Goal: Information Seeking & Learning: Learn about a topic

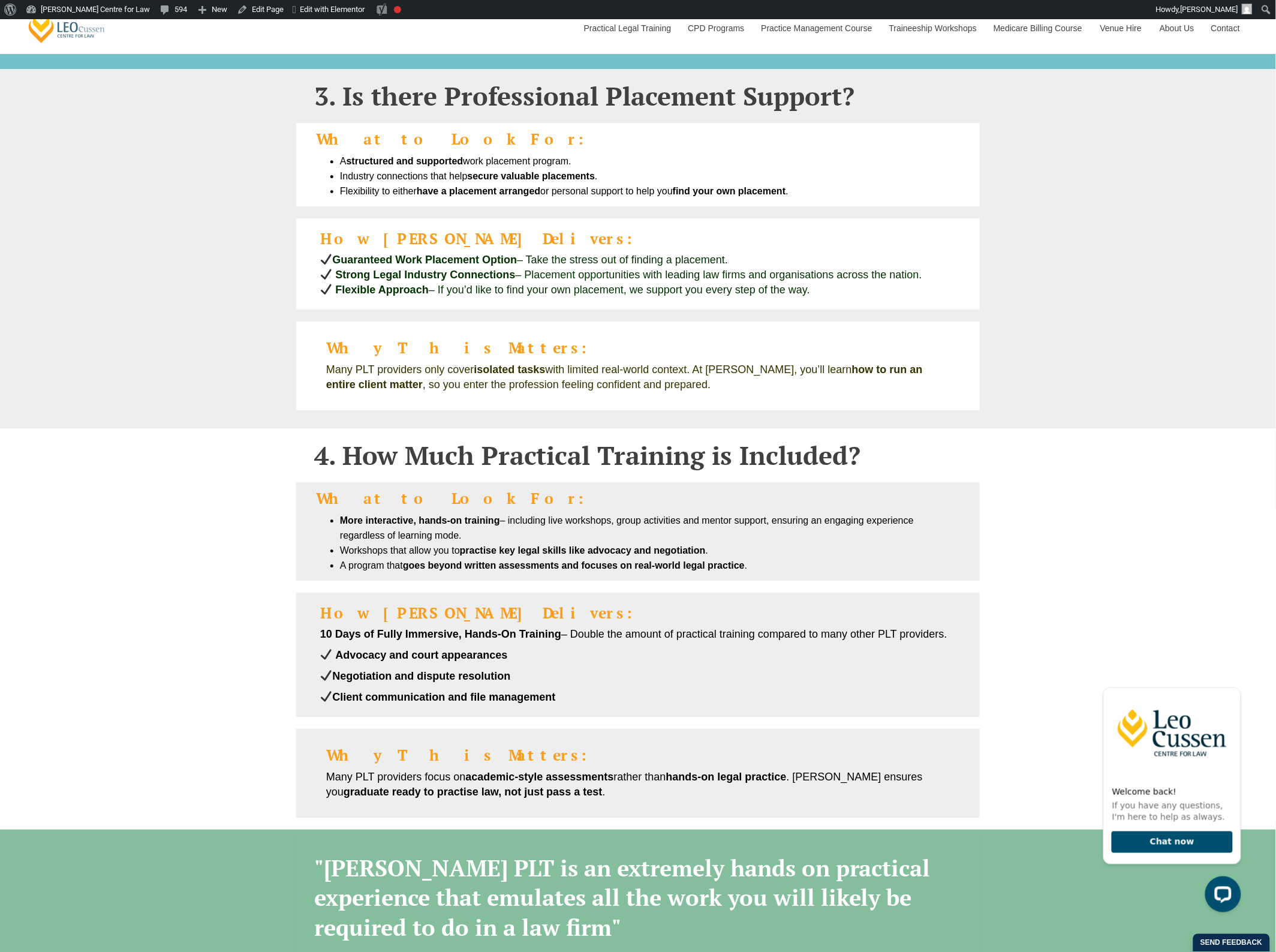
scroll to position [1350, 0]
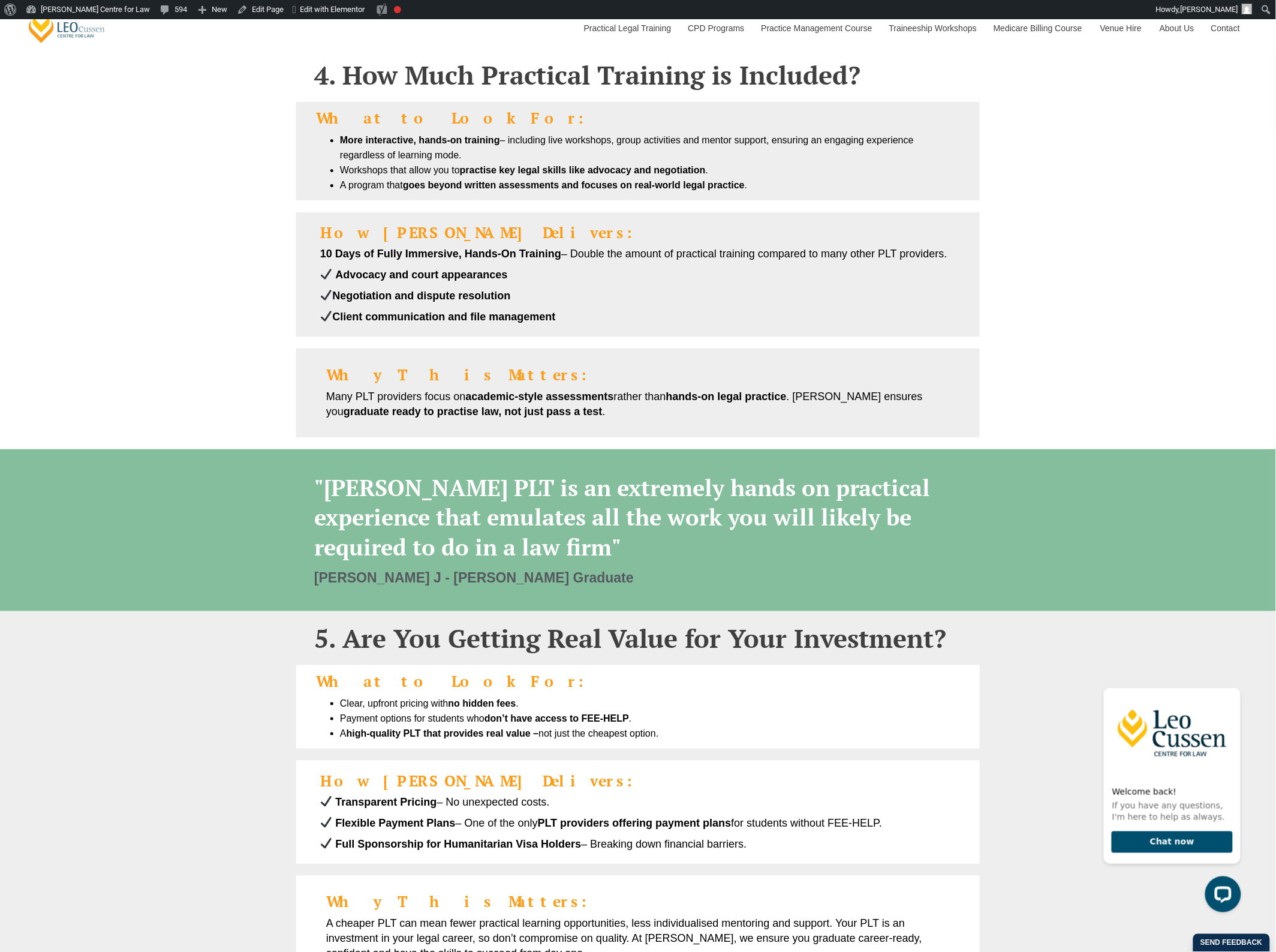
scroll to position [1724, 0]
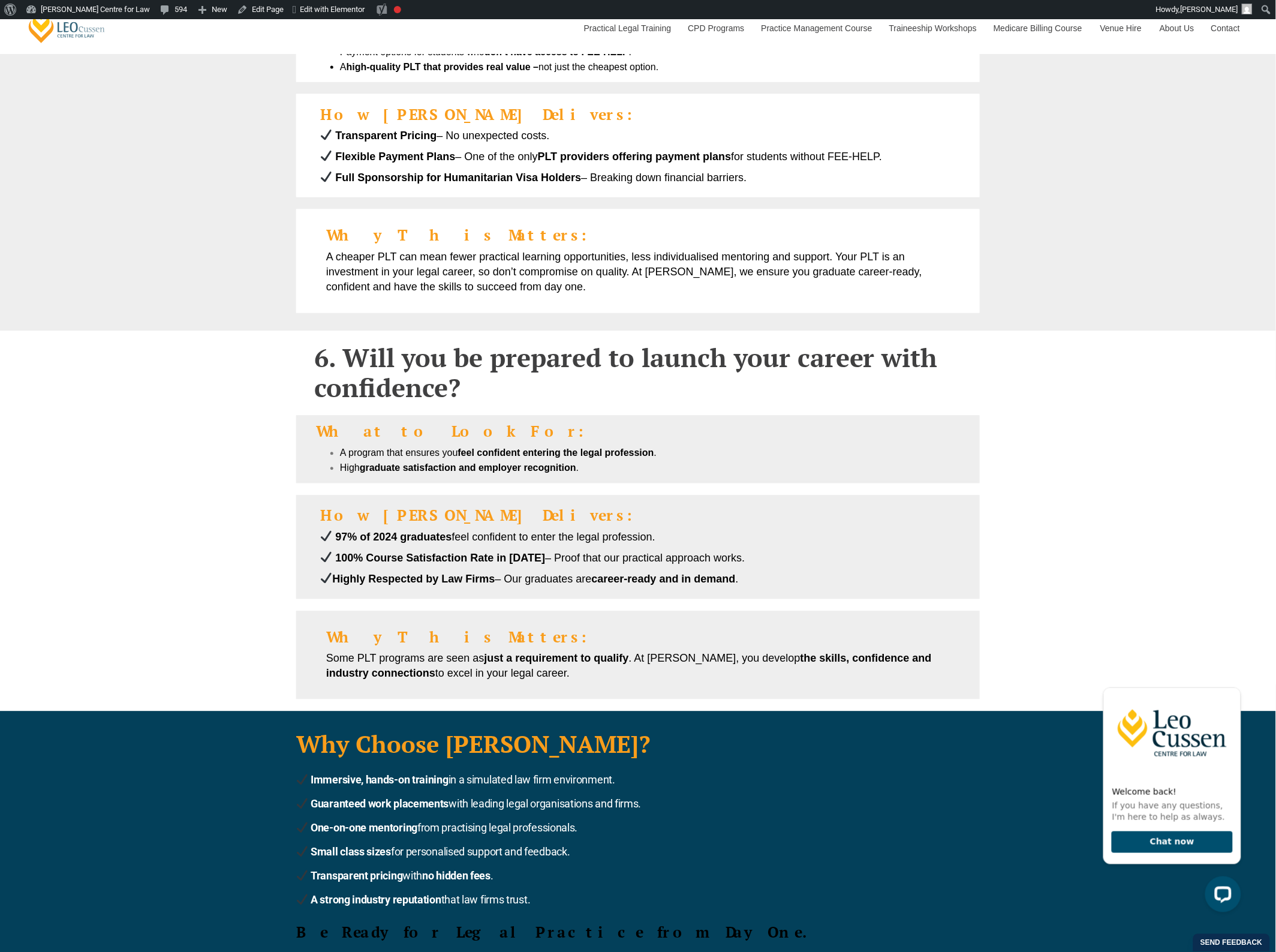
scroll to position [2624, 0]
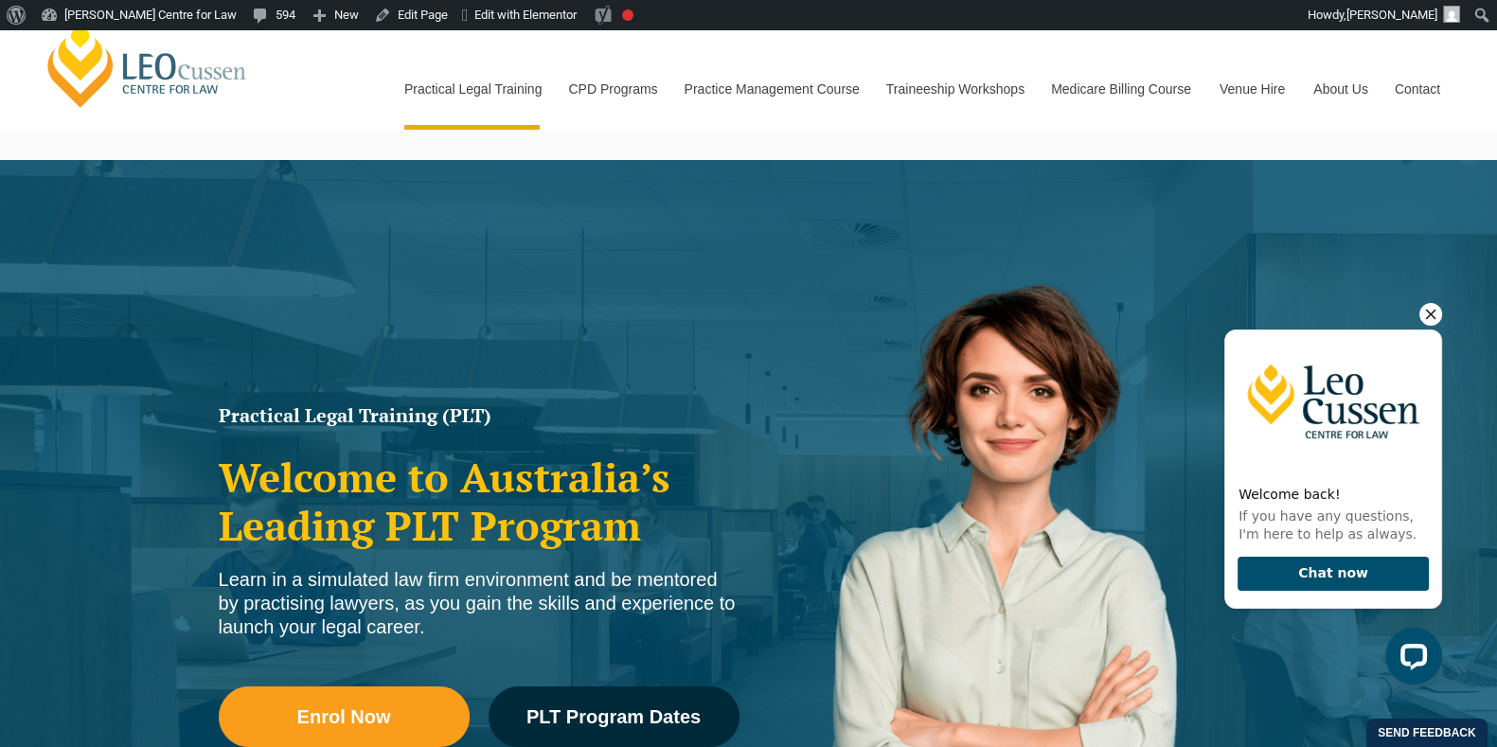
click at [1425, 318] on icon "Hide greeting" at bounding box center [1430, 314] width 23 height 23
